Goal: Obtain resource: Obtain resource

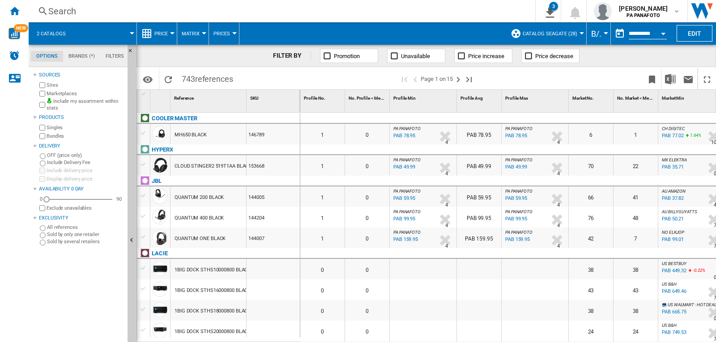
drag, startPoint x: 535, startPoint y: 51, endPoint x: 69, endPoint y: 30, distance: 466.9
click at [69, 30] on button "2 catalogs" at bounding box center [56, 33] width 38 height 22
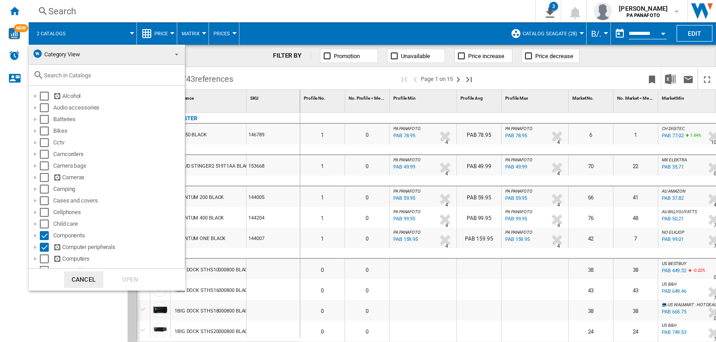
click at [356, 17] on md-backdrop at bounding box center [358, 171] width 716 height 342
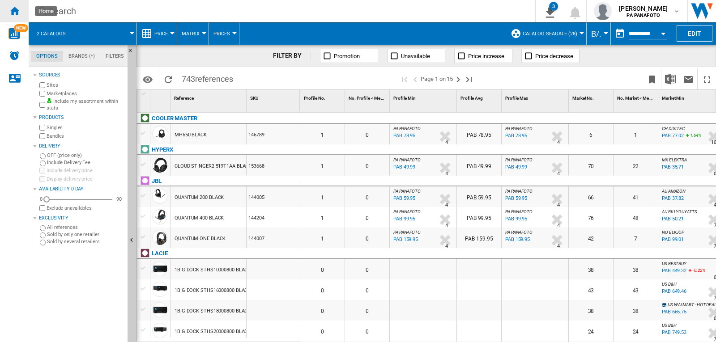
click at [18, 10] on ng-md-icon "Home" at bounding box center [14, 10] width 11 height 11
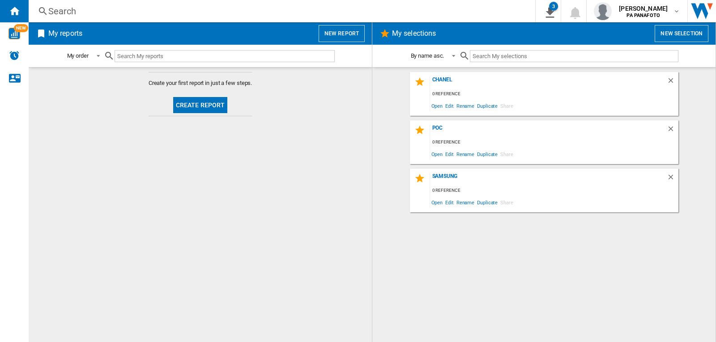
click at [211, 103] on button "Create report" at bounding box center [200, 105] width 55 height 16
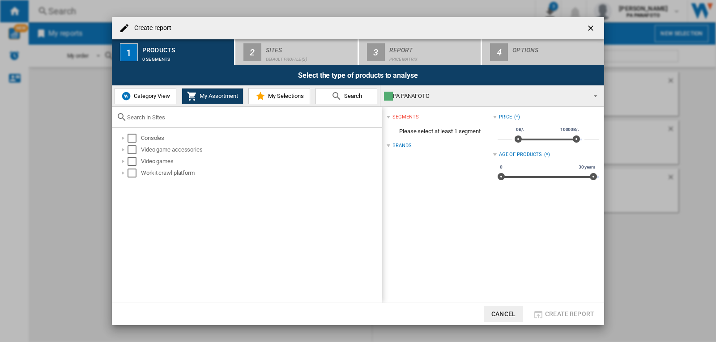
click at [137, 96] on span "Category View" at bounding box center [151, 96] width 38 height 7
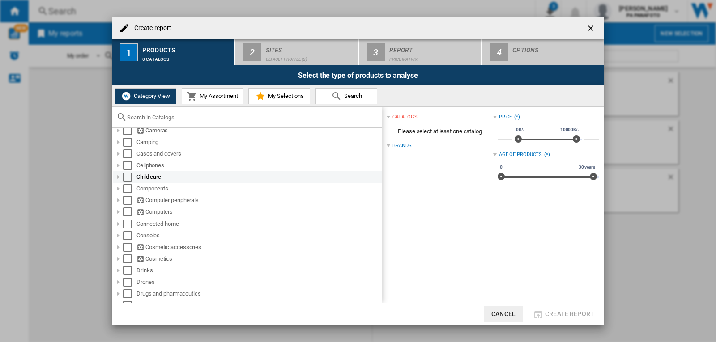
scroll to position [90, 0]
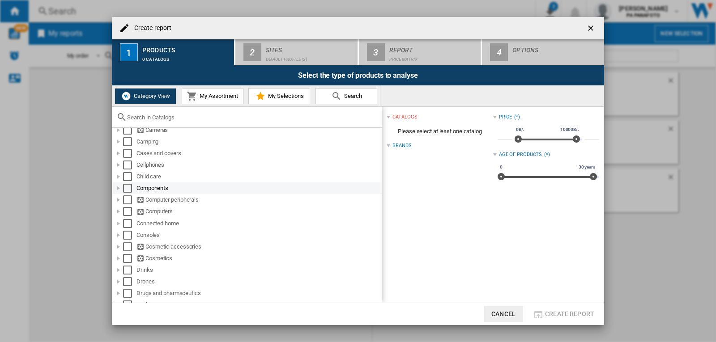
click at [162, 189] on div "Components" at bounding box center [259, 188] width 244 height 9
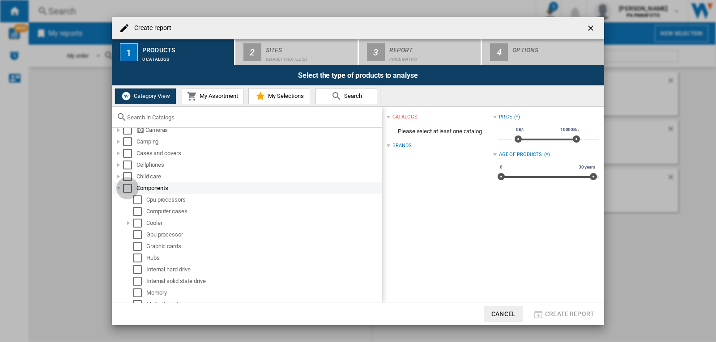
click at [129, 190] on div "Select" at bounding box center [127, 188] width 9 height 9
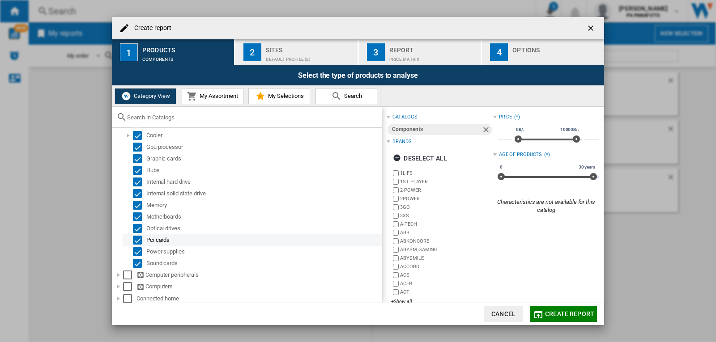
scroll to position [179, 0]
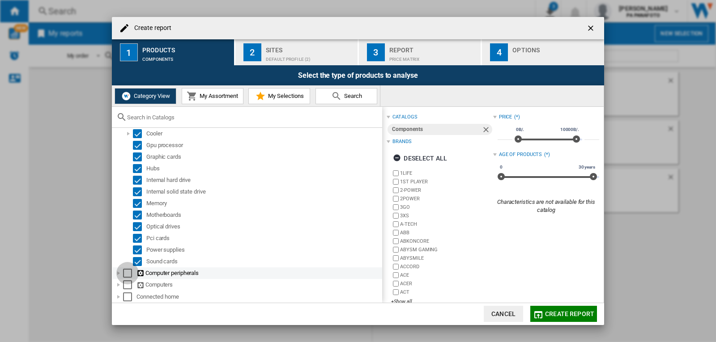
click at [131, 274] on div "Select" at bounding box center [127, 273] width 9 height 9
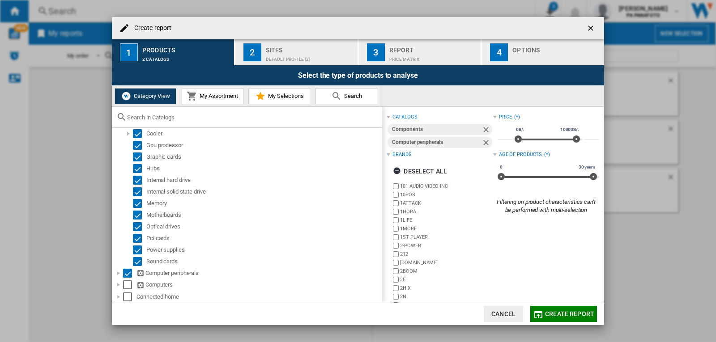
click at [297, 56] on div "Default profile (2)" at bounding box center [310, 56] width 88 height 9
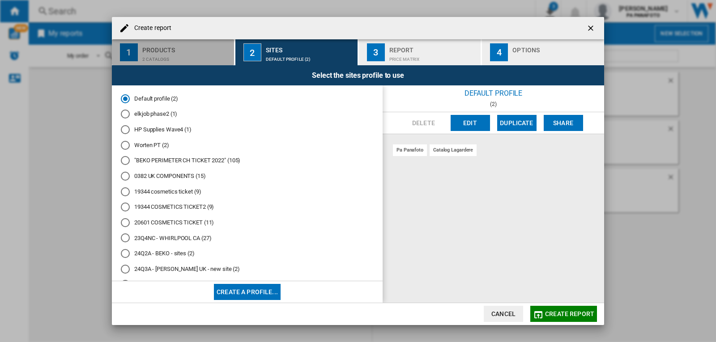
click at [205, 44] on div "Products" at bounding box center [186, 47] width 88 height 9
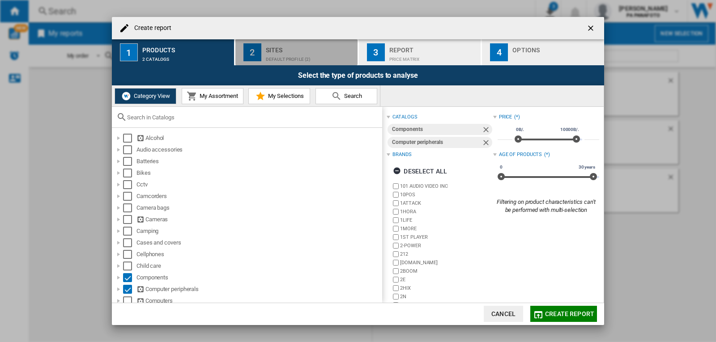
click at [278, 50] on div "Sites" at bounding box center [310, 47] width 88 height 9
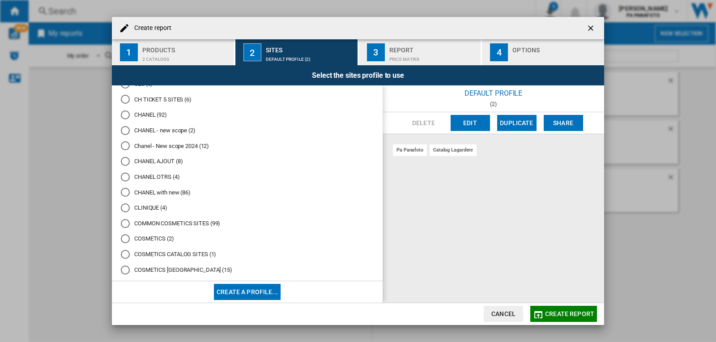
scroll to position [1298, 0]
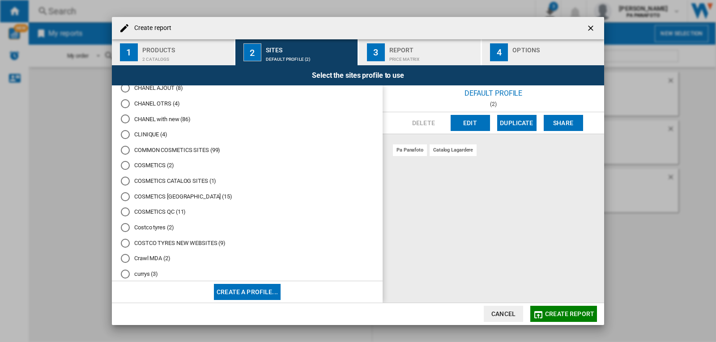
click at [256, 296] on button "Create a profile..." at bounding box center [247, 292] width 67 height 16
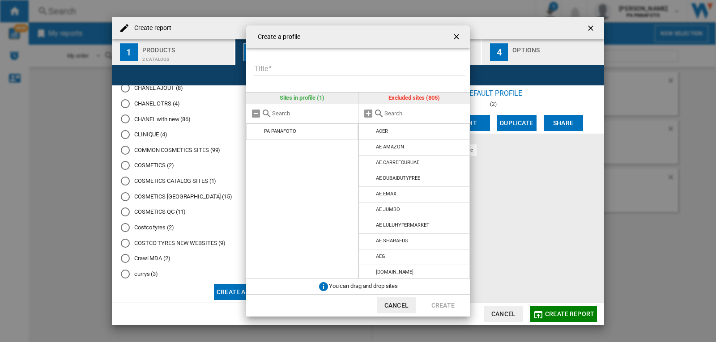
click at [395, 115] on input "Create a ..." at bounding box center [425, 113] width 81 height 7
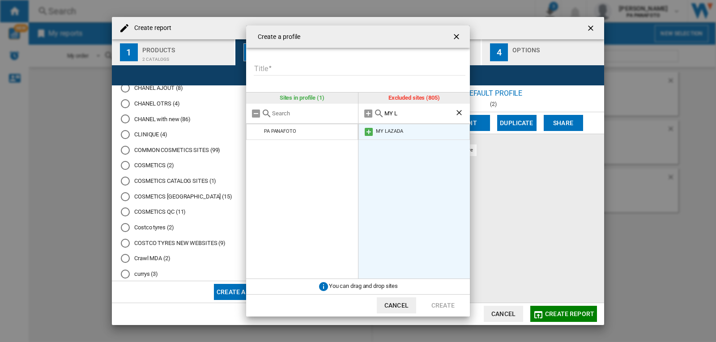
type input "MY L"
click at [372, 134] on md-icon "Create a ..." at bounding box center [368, 132] width 11 height 11
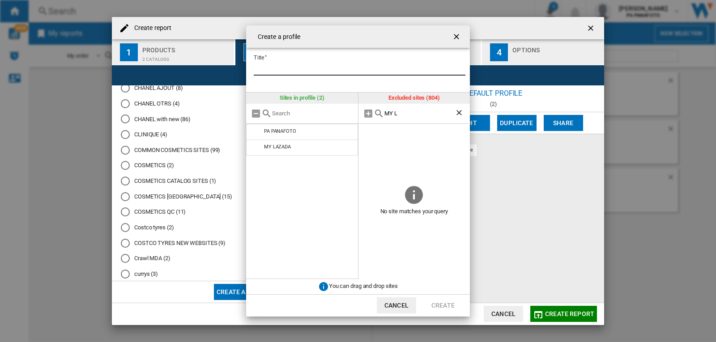
click at [298, 68] on input "Title" at bounding box center [360, 68] width 212 height 13
type input "*********"
click at [434, 306] on button "Create" at bounding box center [442, 306] width 39 height 16
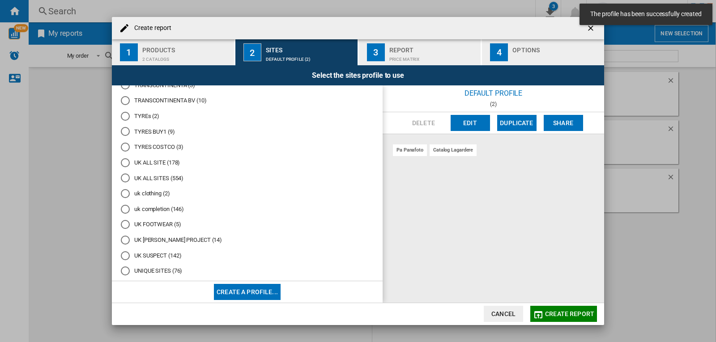
scroll to position [3949, 0]
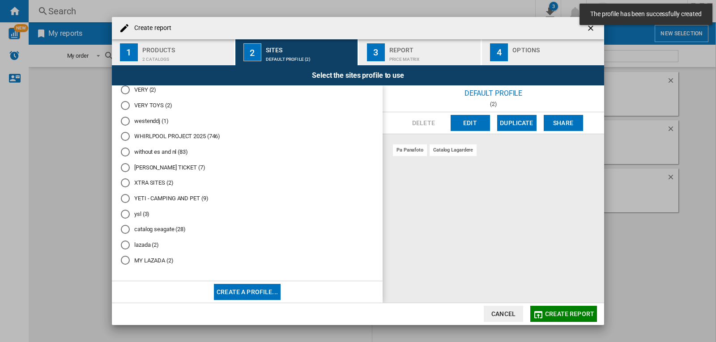
click at [142, 262] on md-radio-button "MY LAZADA (2)" at bounding box center [247, 261] width 253 height 9
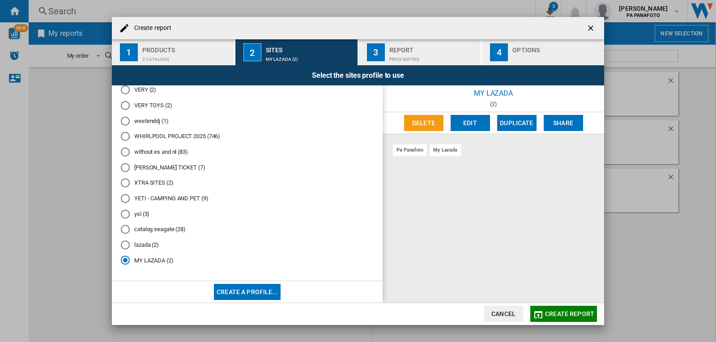
click at [548, 312] on span "Create report" at bounding box center [569, 314] width 49 height 7
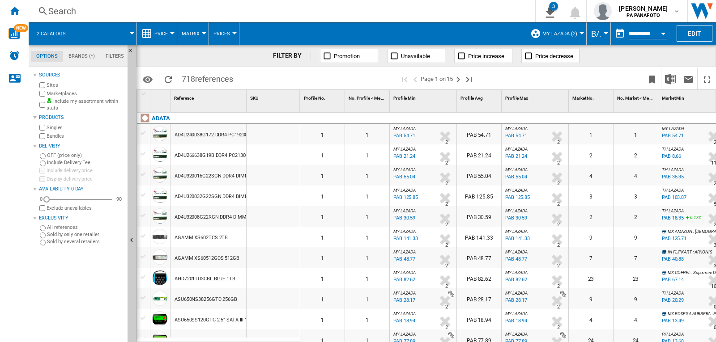
scroll to position [179, 0]
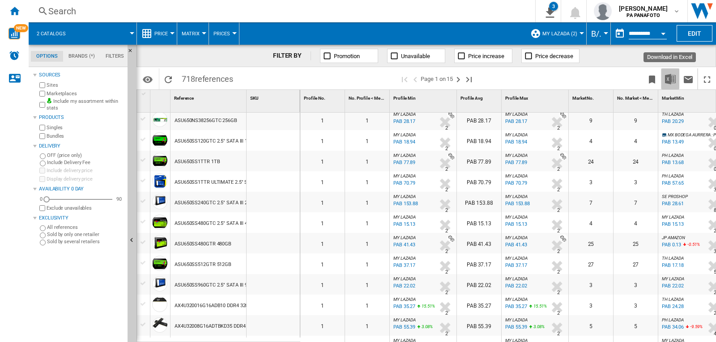
click at [670, 82] on img "Download in Excel" at bounding box center [670, 79] width 11 height 11
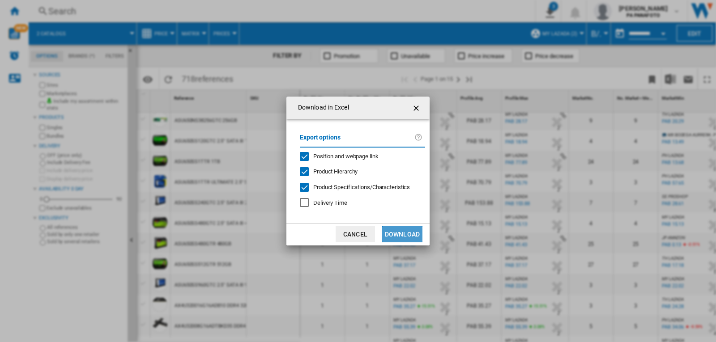
click at [410, 242] on button "Download" at bounding box center [402, 235] width 40 height 16
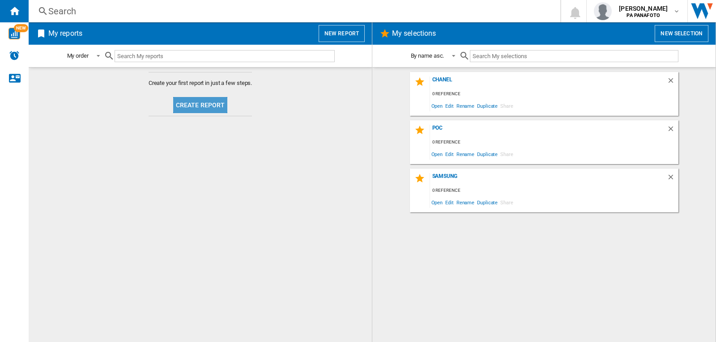
click at [209, 107] on button "Create report" at bounding box center [200, 105] width 55 height 16
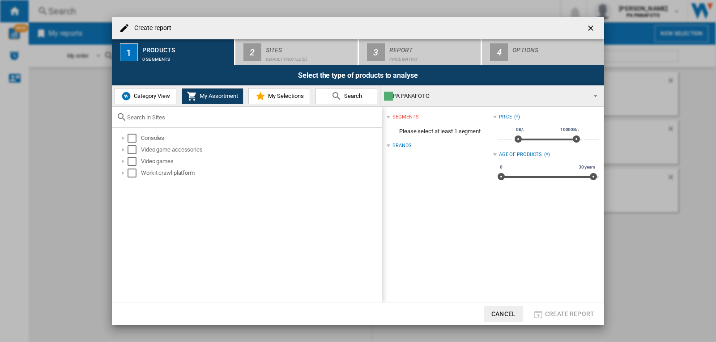
click at [151, 100] on button "Category View" at bounding box center [146, 96] width 62 height 16
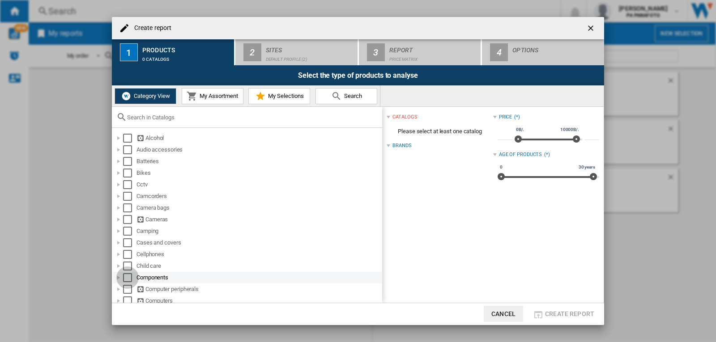
click at [128, 278] on div "Select" at bounding box center [127, 278] width 9 height 9
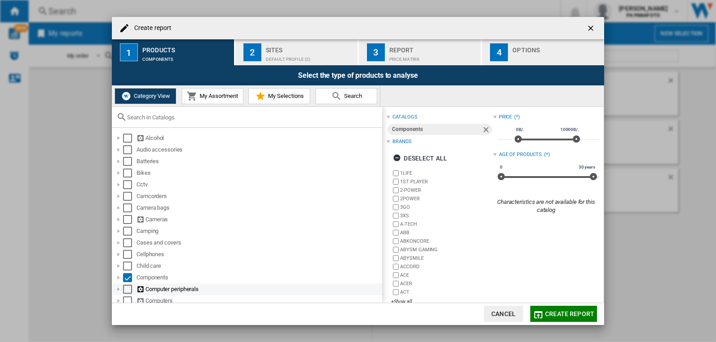
click at [128, 291] on div "Select" at bounding box center [127, 289] width 9 height 9
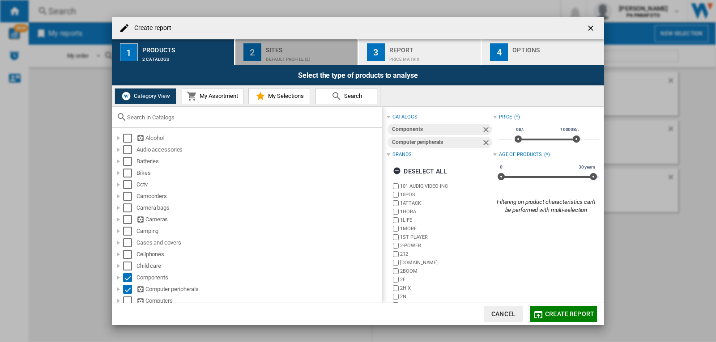
click at [289, 55] on div "Default profile (2)" at bounding box center [310, 56] width 88 height 9
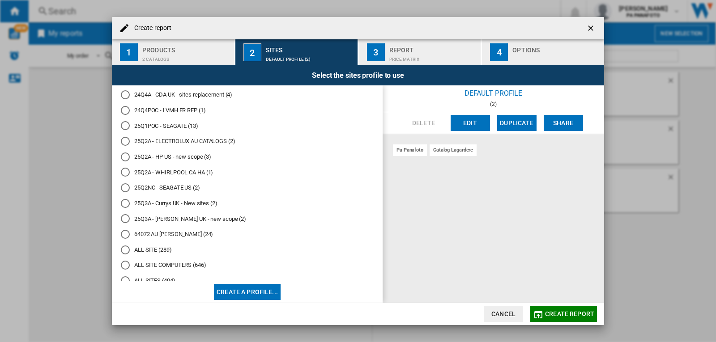
scroll to position [224, 0]
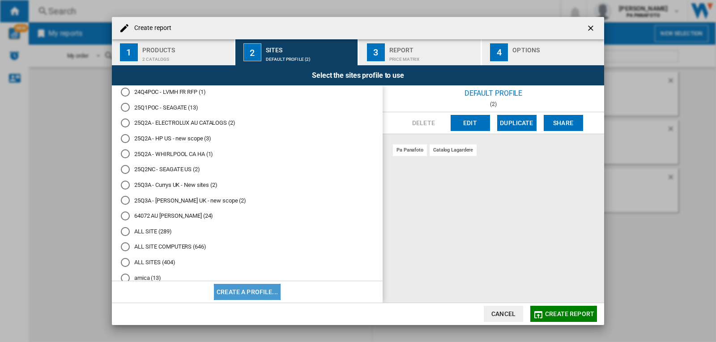
click at [257, 294] on button "Create a profile..." at bounding box center [247, 292] width 67 height 16
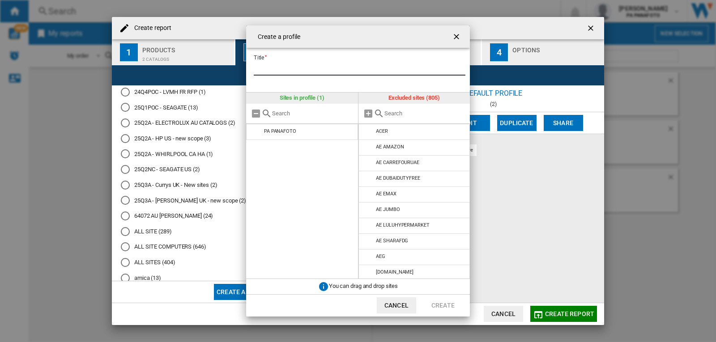
click at [323, 69] on input "Title" at bounding box center [360, 68] width 212 height 13
type input "*"
type input "*********"
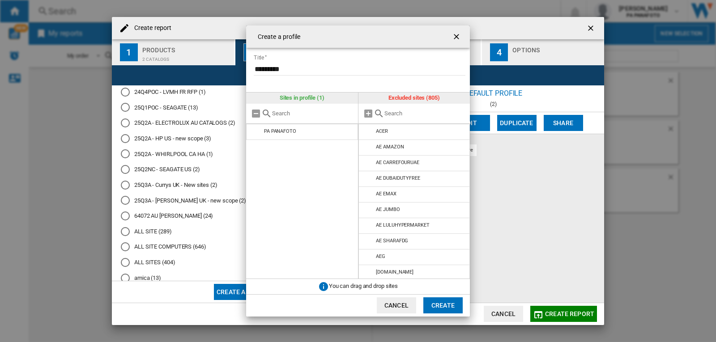
click at [400, 108] on div at bounding box center [415, 114] width 112 height 20
click at [397, 110] on input "text" at bounding box center [425, 113] width 81 height 7
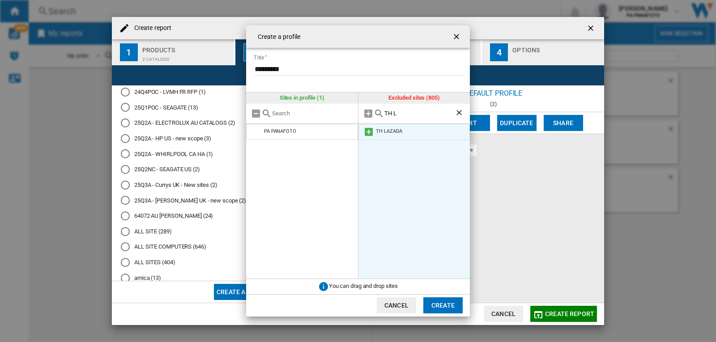
type input "TH L"
click at [371, 133] on md-icon at bounding box center [368, 132] width 11 height 11
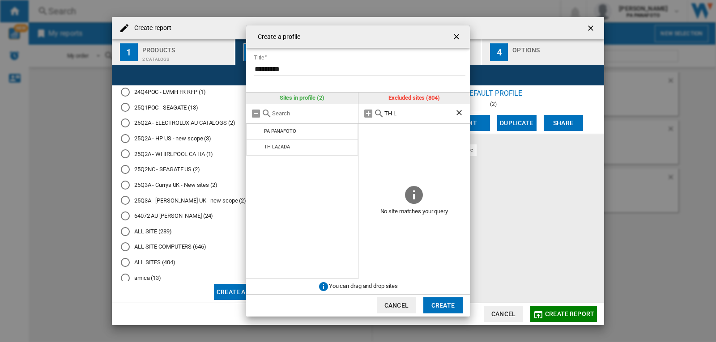
click at [435, 304] on button "Create" at bounding box center [442, 306] width 39 height 16
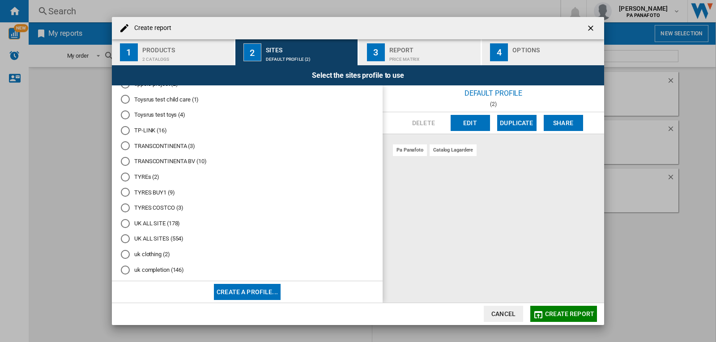
scroll to position [3964, 0]
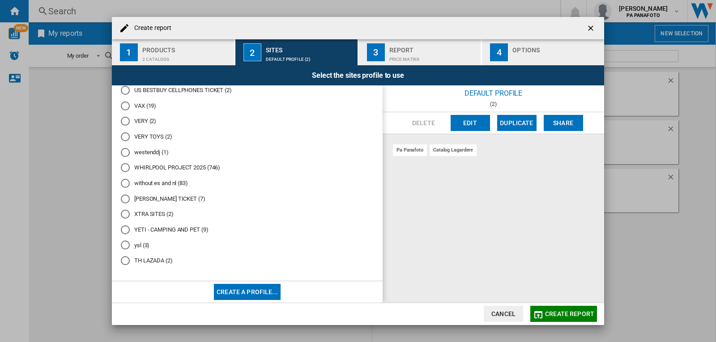
click at [154, 258] on md-radio-button "TH LAZADA (2)" at bounding box center [247, 261] width 253 height 9
click at [553, 316] on span "Create report" at bounding box center [569, 314] width 49 height 7
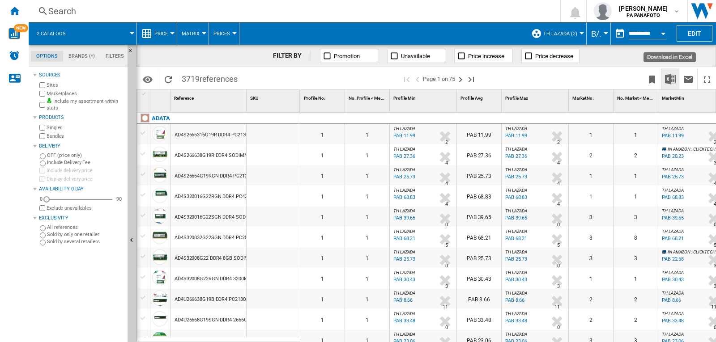
click at [667, 77] on img "Download in Excel" at bounding box center [670, 79] width 11 height 11
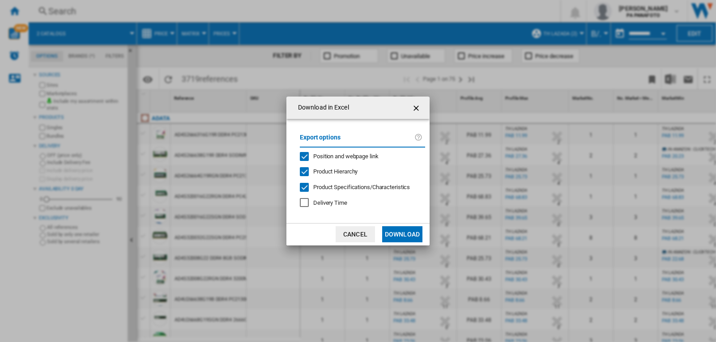
click at [406, 232] on button "Download" at bounding box center [402, 235] width 40 height 16
